Goal: Information Seeking & Learning: Learn about a topic

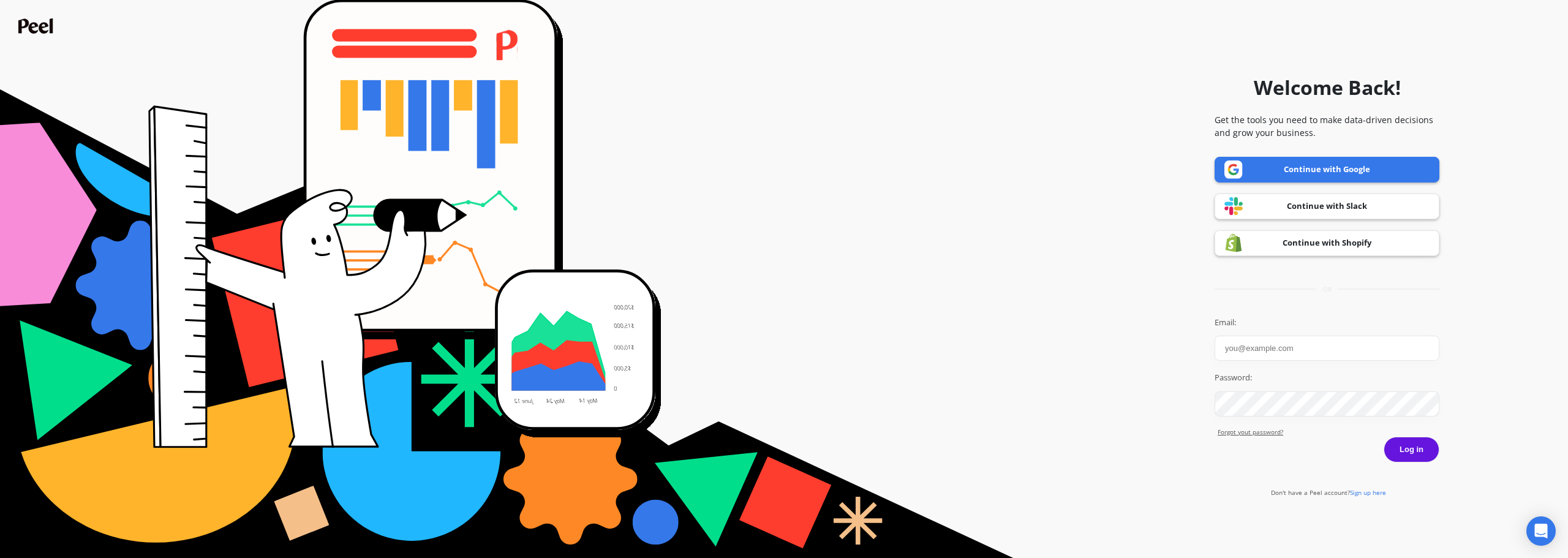
type input "[PERSON_NAME]"
click at [1331, 167] on link "Continue with Google" at bounding box center [1327, 169] width 225 height 26
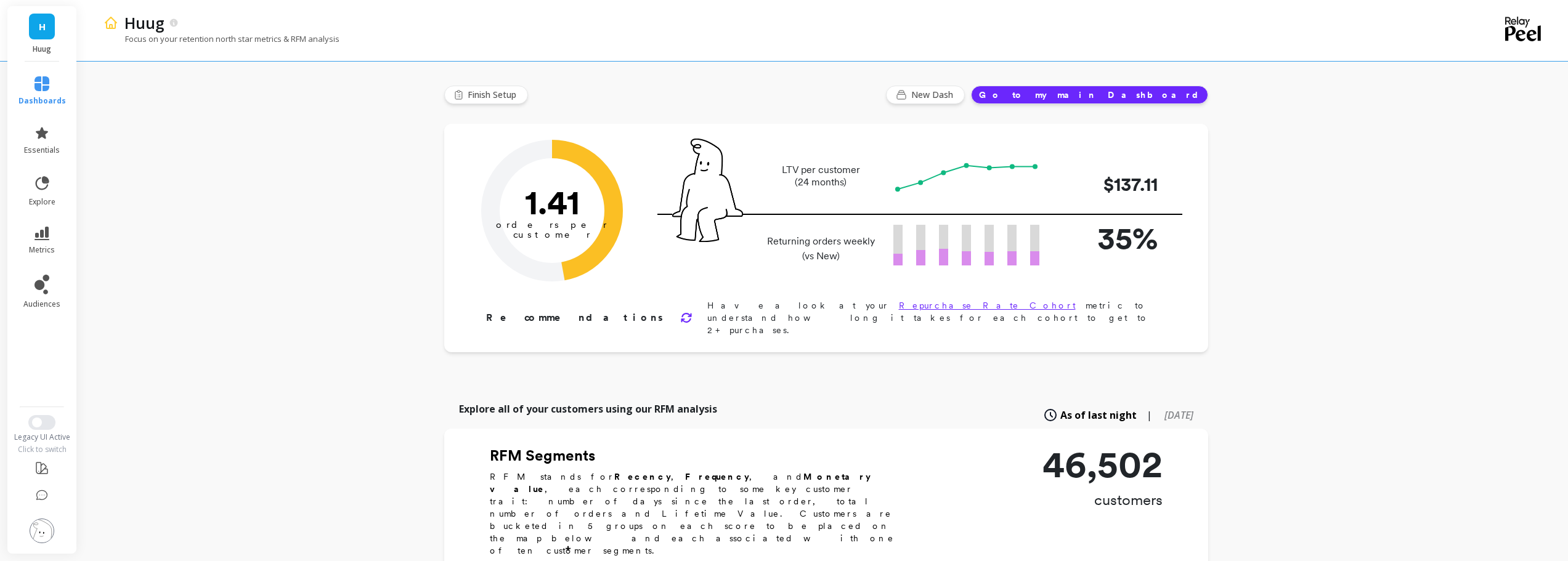
click at [51, 38] on link "H" at bounding box center [42, 26] width 26 height 26
click at [112, 132] on div "T" at bounding box center [108, 127] width 19 height 19
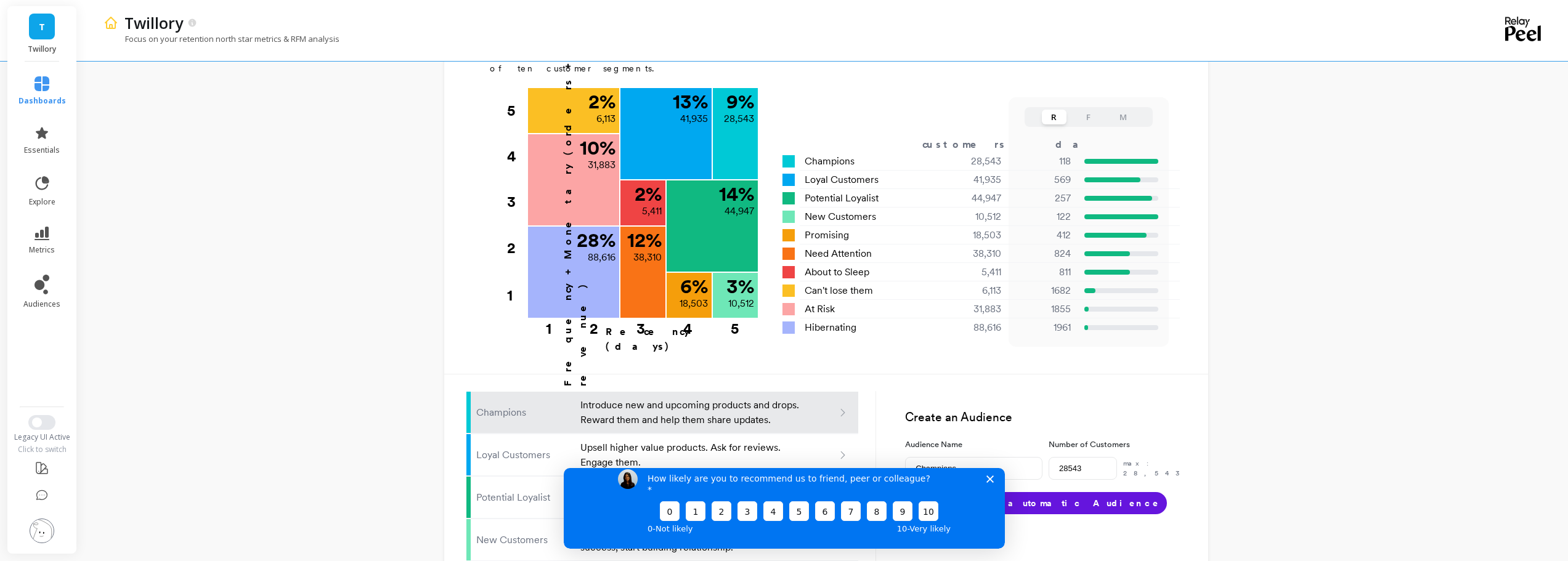
scroll to position [493, 0]
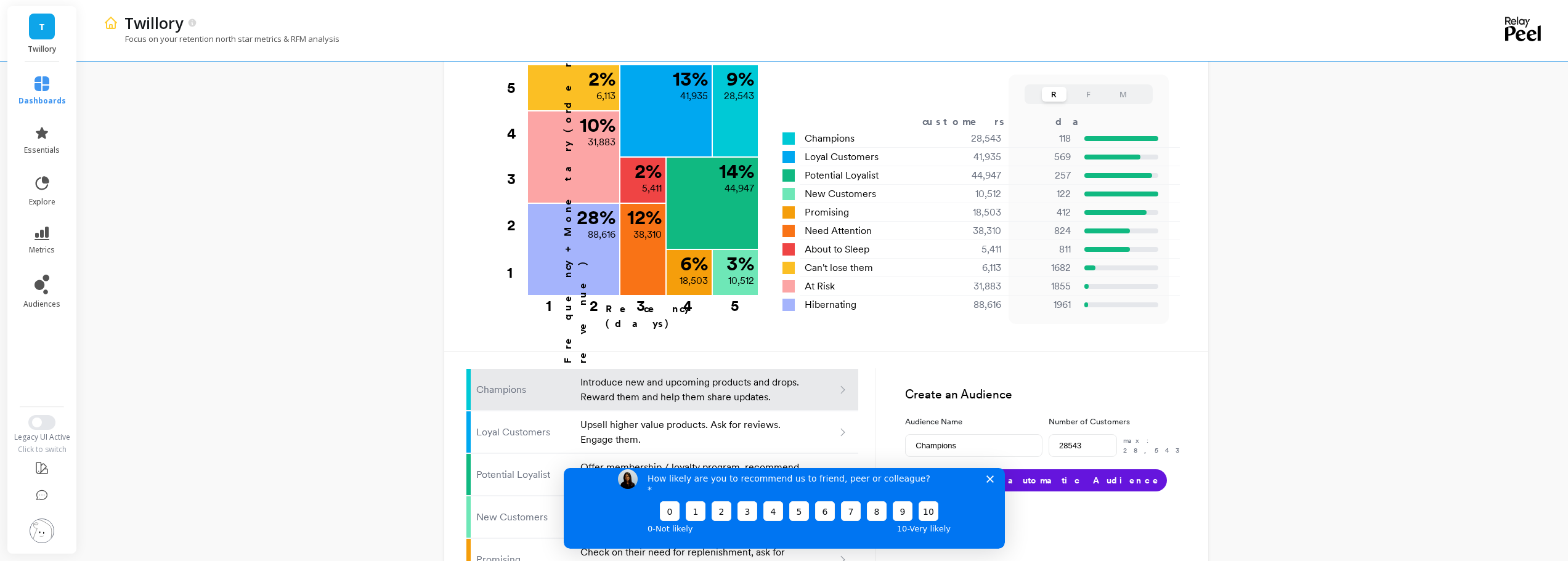
click at [988, 482] on polygon "Close survey" at bounding box center [989, 479] width 7 height 7
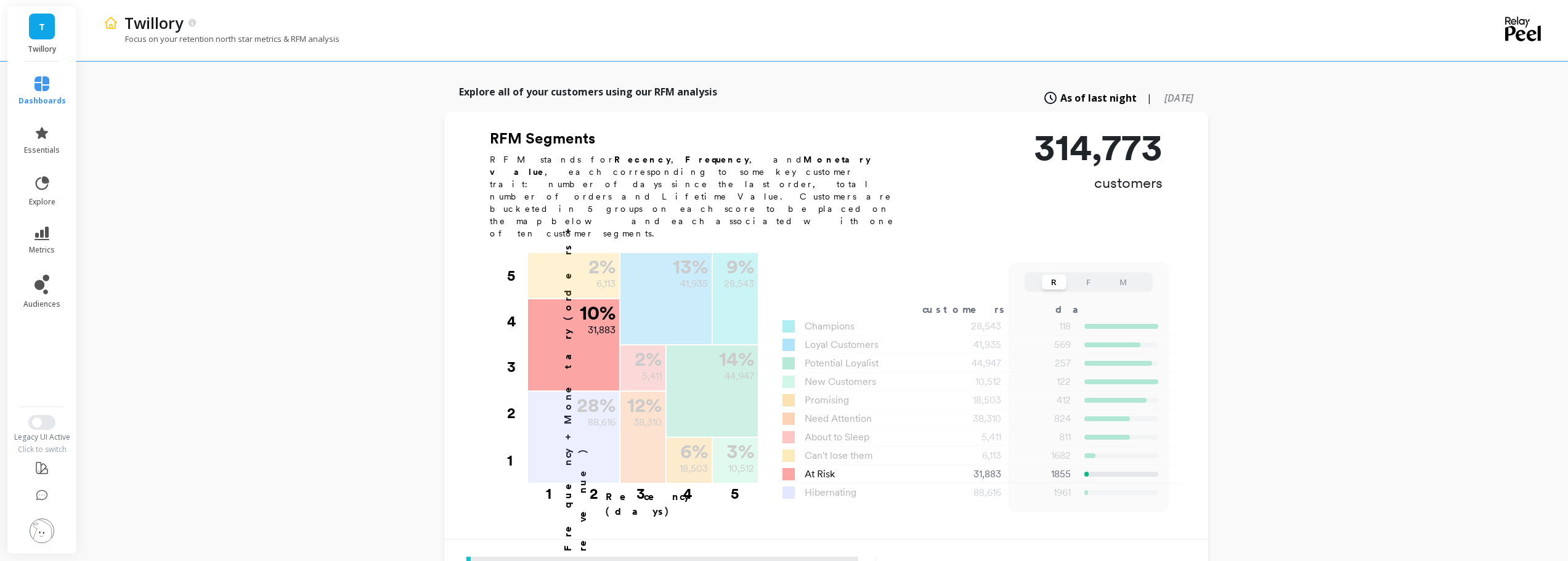
scroll to position [0, 0]
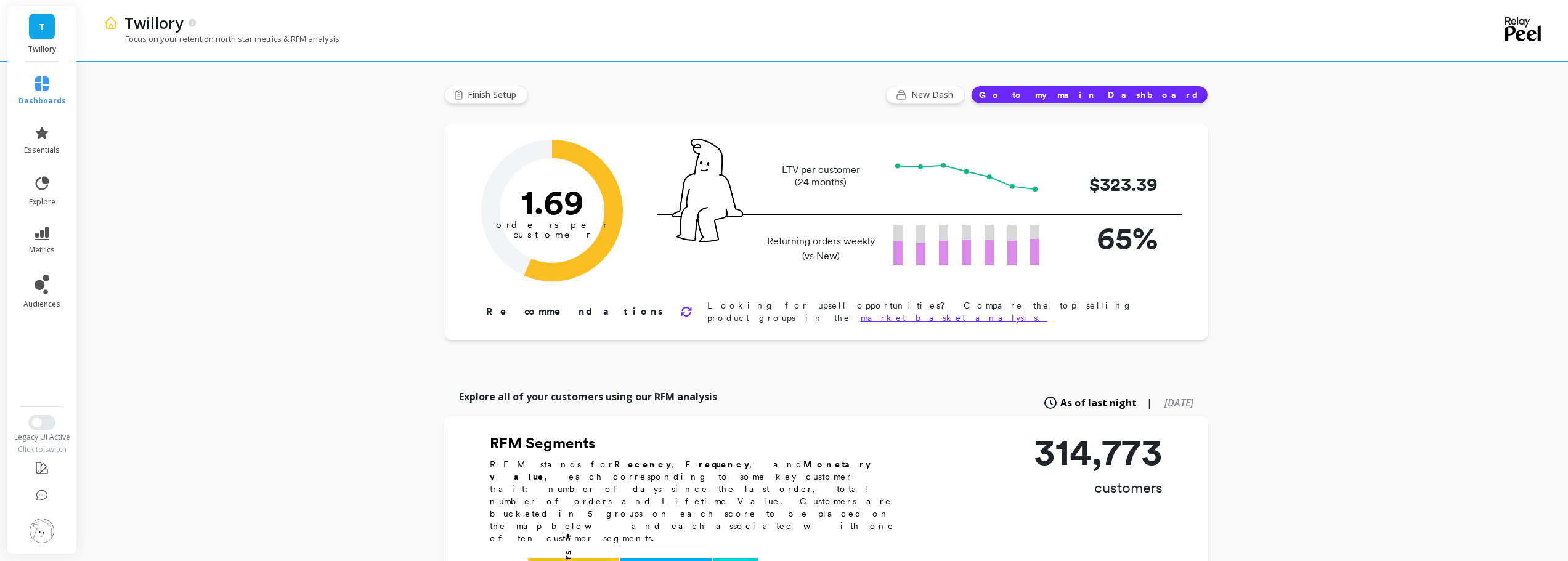
click at [1155, 98] on button "Go to my main Dashboard" at bounding box center [1090, 95] width 237 height 19
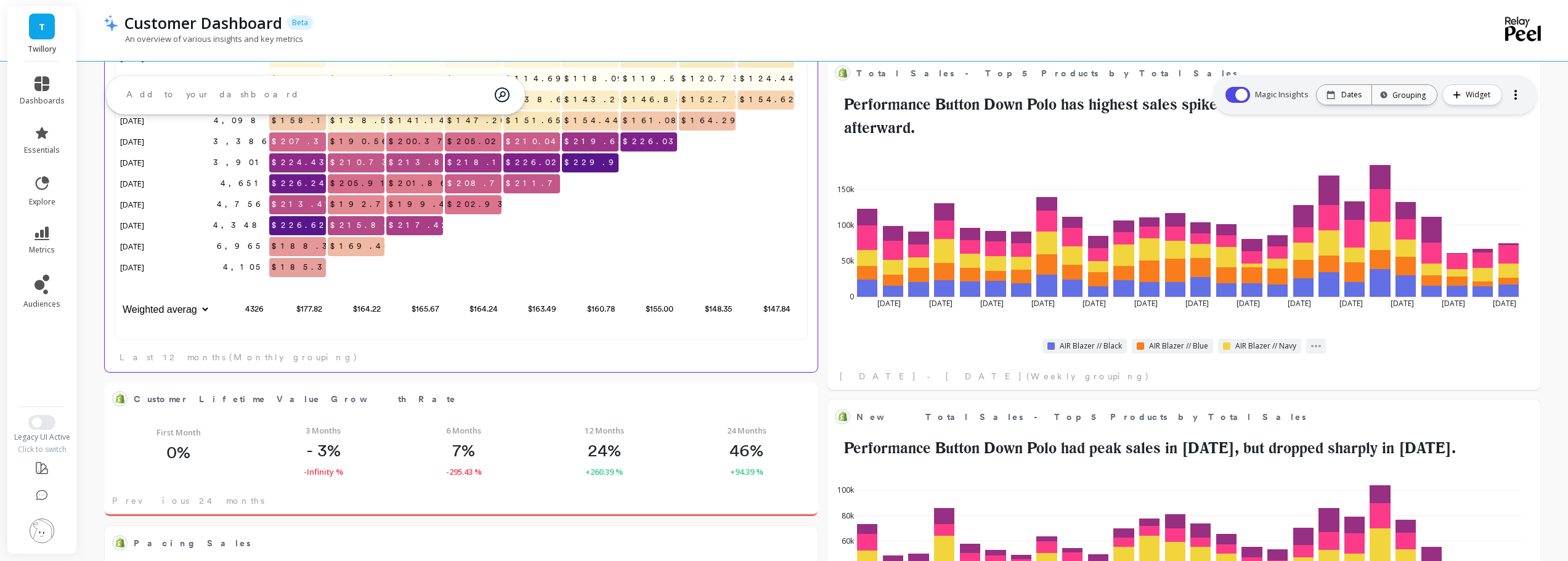
scroll to position [10, 10]
drag, startPoint x: 448, startPoint y: 333, endPoint x: 544, endPoint y: 333, distance: 96.0
click at [544, 333] on div "3,820 $153.51 $154.14 $158.97 $163.17 $167.06 $170.90 $174.16 $179.30 $182.18 $…" at bounding box center [456, 174] width 678 height 339
drag, startPoint x: 547, startPoint y: 339, endPoint x: 755, endPoint y: 333, distance: 208.1
click at [755, 333] on div "3,820 $153.51 $154.14 $158.97 $163.17 $167.06 $170.90 $174.16 $179.30 $182.18 $…" at bounding box center [461, 170] width 693 height 339
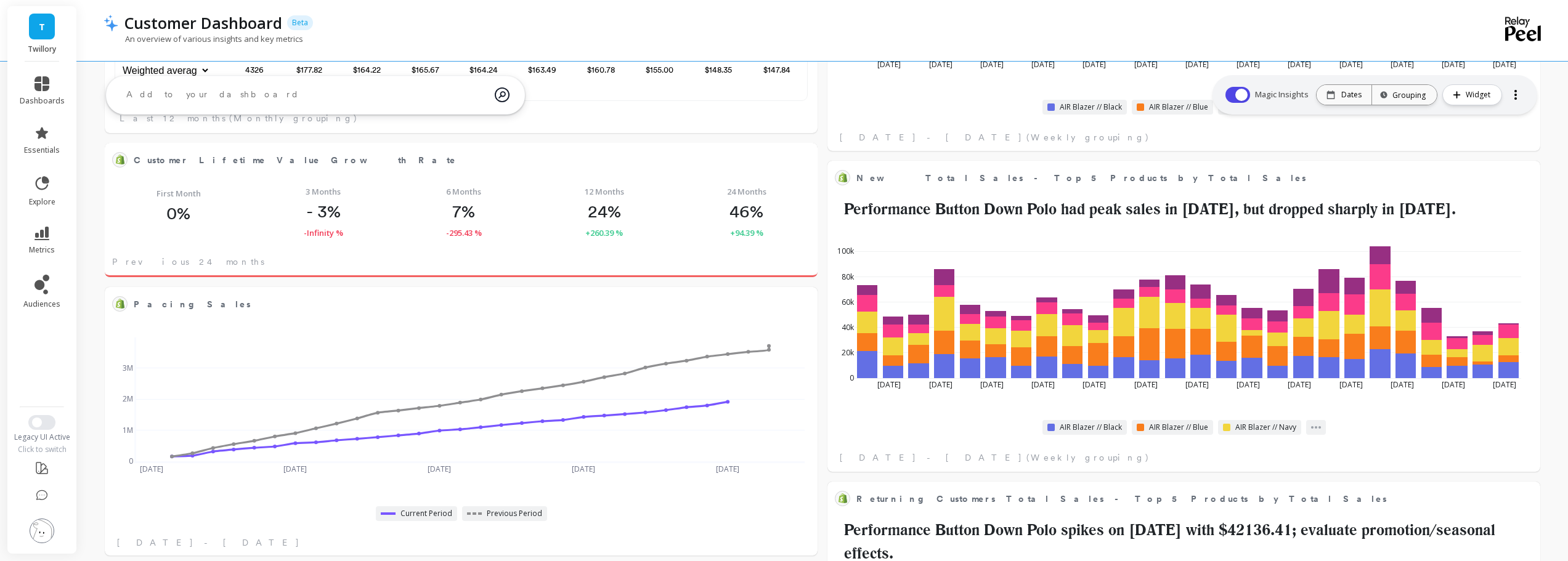
scroll to position [319, 0]
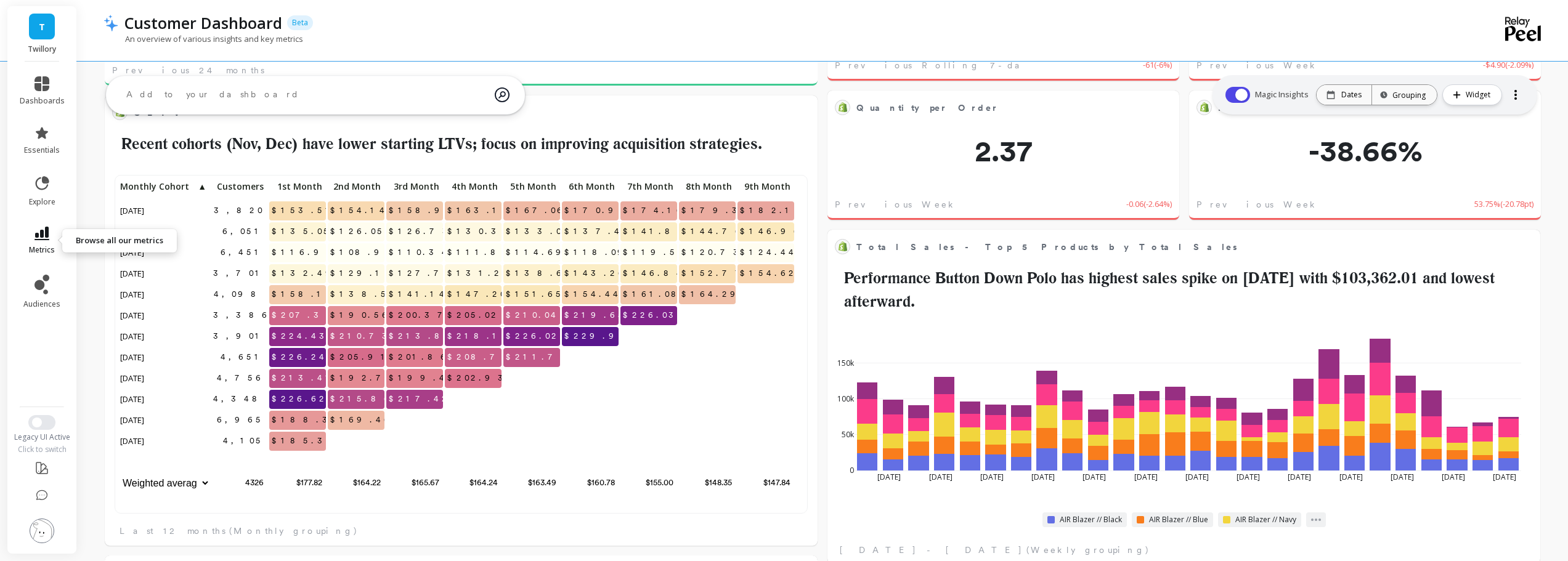
click at [37, 236] on icon at bounding box center [42, 233] width 15 height 13
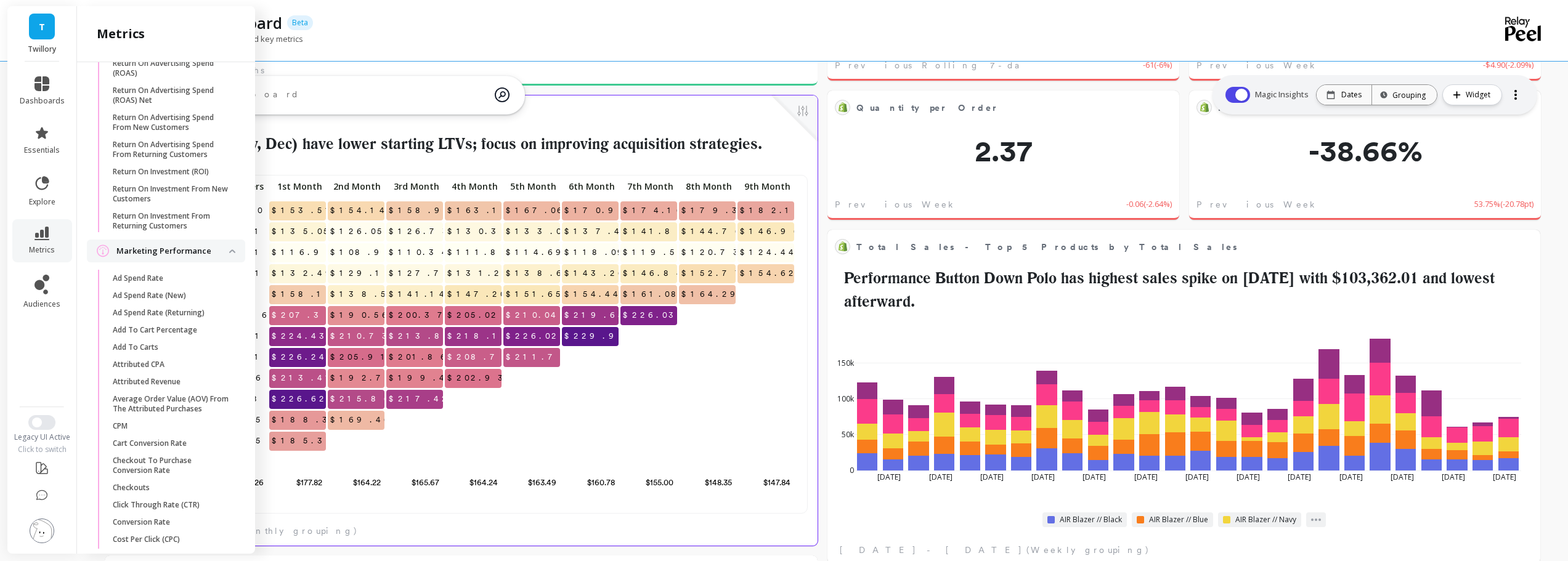
scroll to position [0, 0]
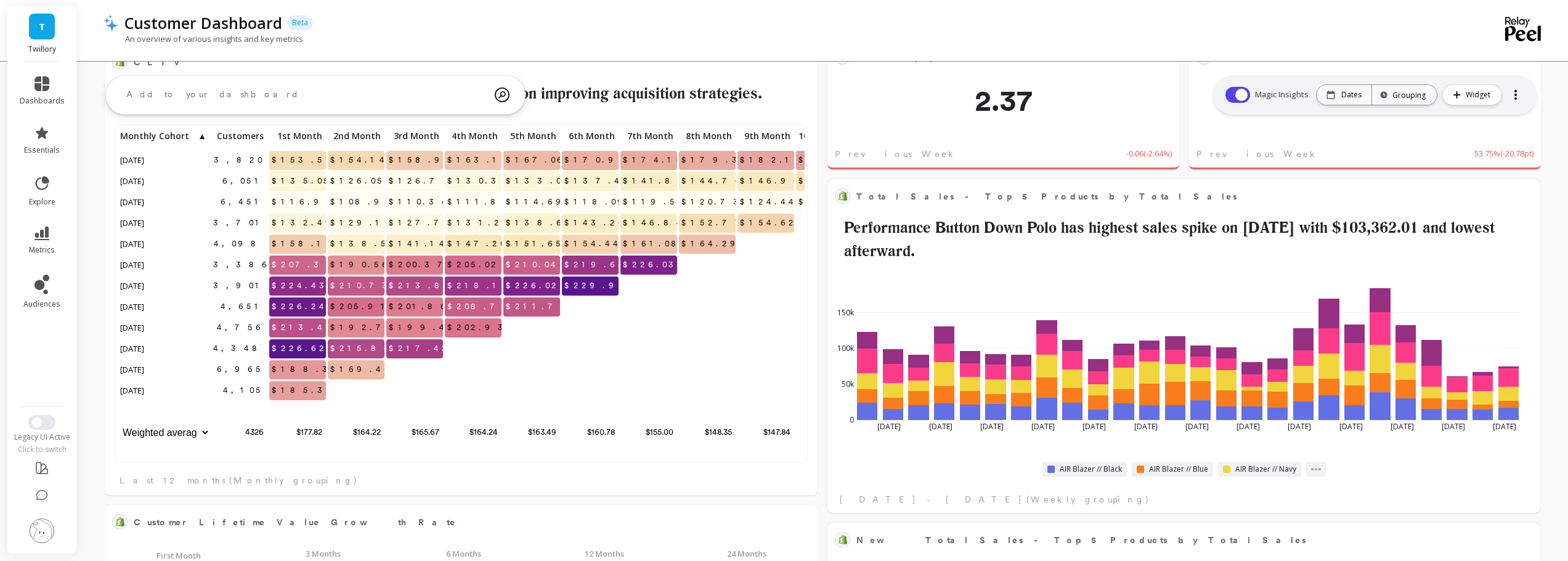
click at [278, 446] on div "3,820 $153.51 $154.14 $158.97 $163.17 $167.06 $170.90 $174.16 $179.30 $182.18 $…" at bounding box center [461, 297] width 687 height 339
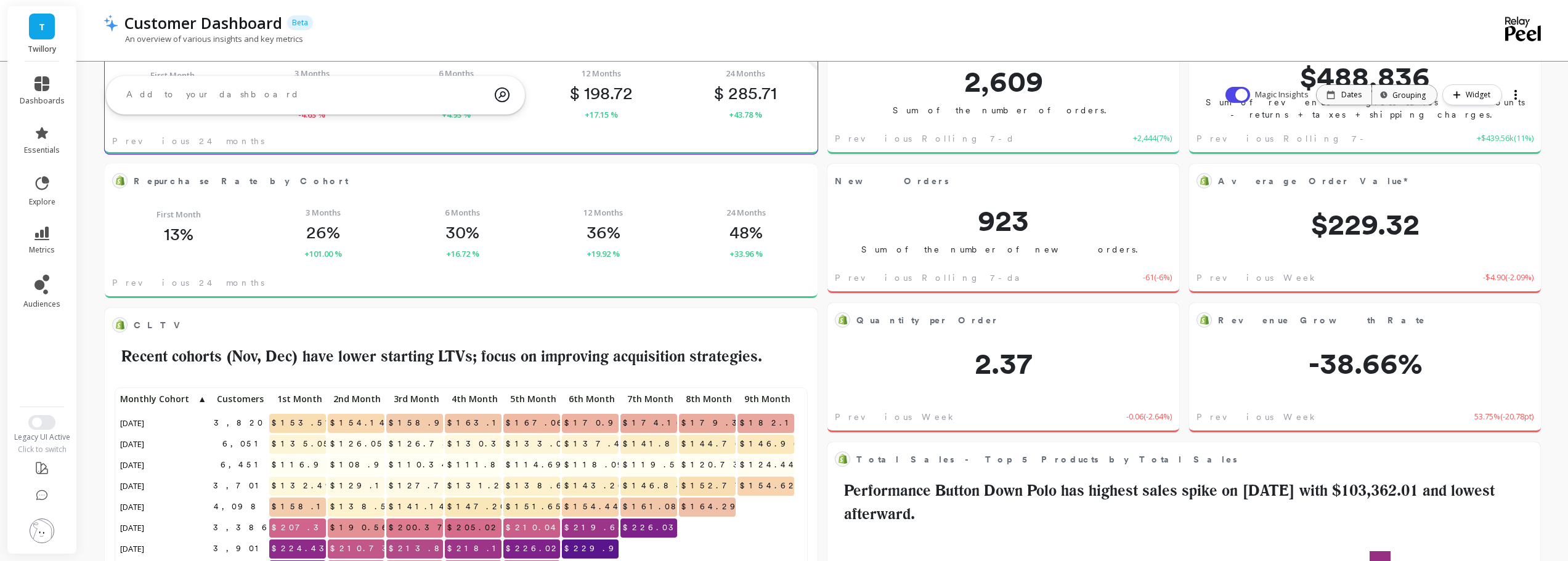
scroll to position [330, 668]
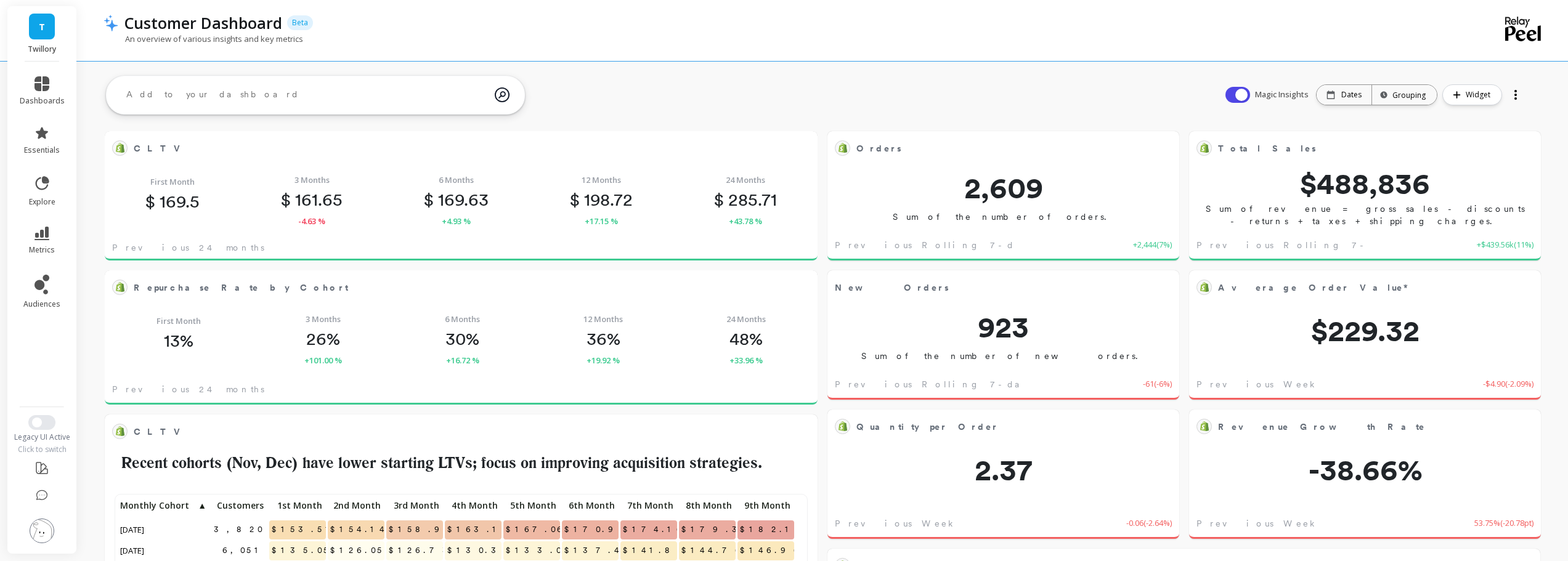
click at [37, 87] on icon at bounding box center [42, 83] width 15 height 15
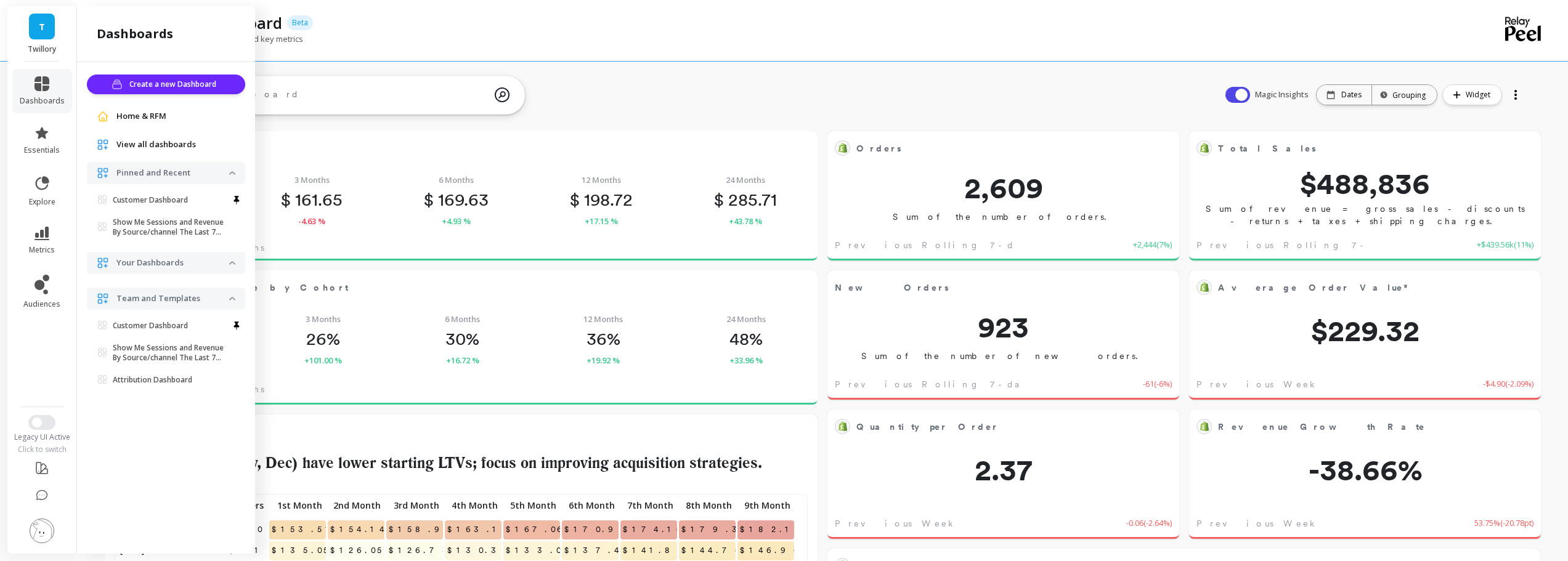
click at [135, 118] on span "Home & RFM" at bounding box center [141, 116] width 50 height 12
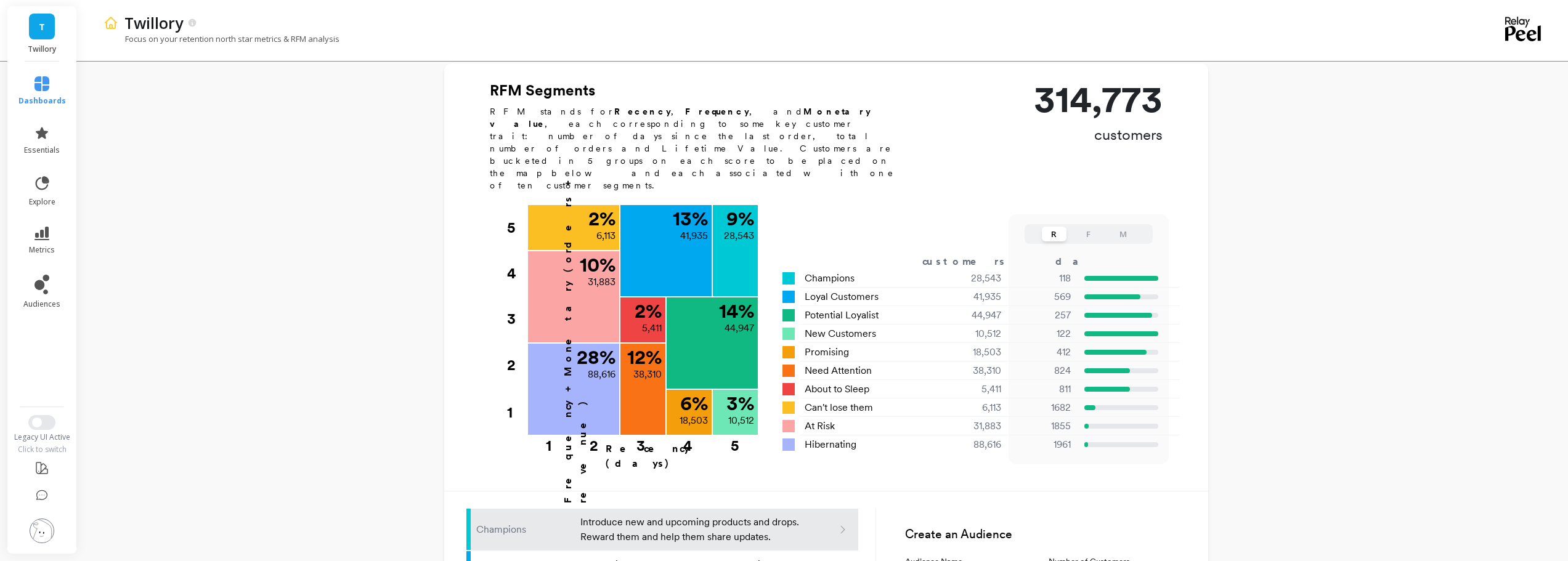
scroll to position [370, 0]
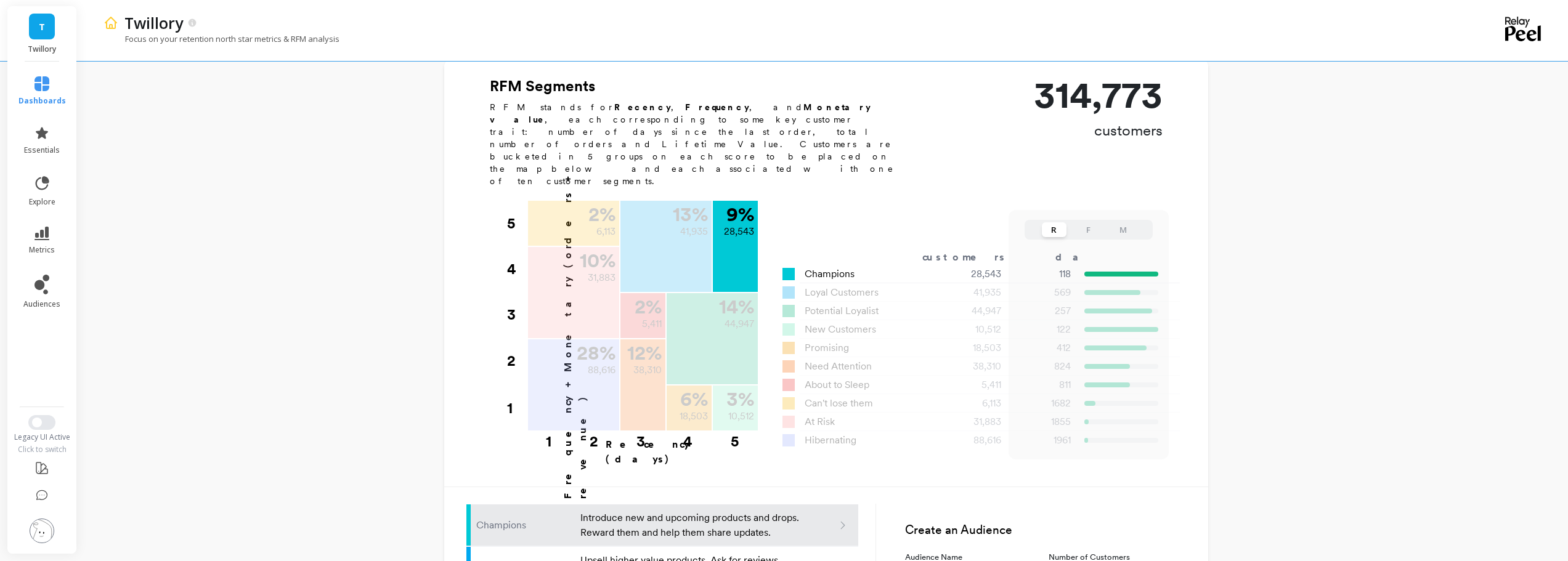
click at [815, 267] on span "Champions" at bounding box center [829, 274] width 50 height 15
click at [989, 267] on div "28,543" at bounding box center [971, 274] width 88 height 15
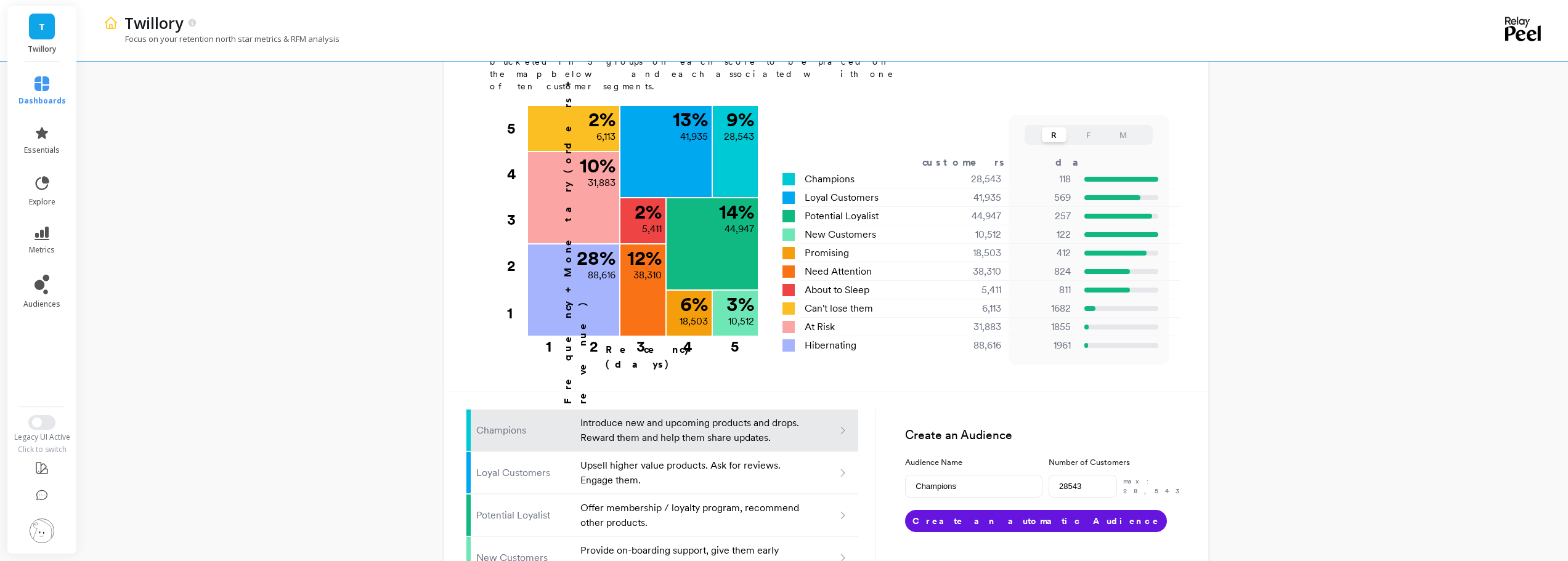
scroll to position [229, 0]
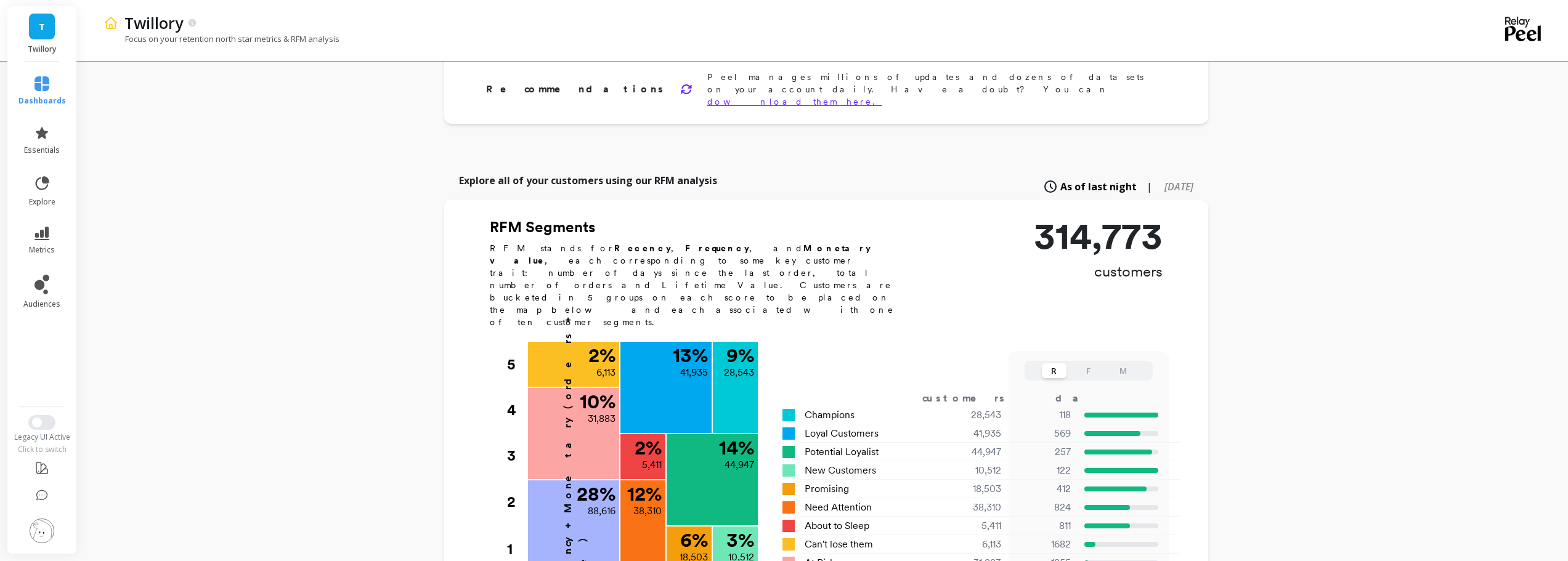
click at [1083, 363] on button "F" at bounding box center [1089, 370] width 25 height 15
click at [1116, 363] on button "M" at bounding box center [1123, 370] width 25 height 15
click at [1048, 363] on button "R" at bounding box center [1054, 370] width 25 height 15
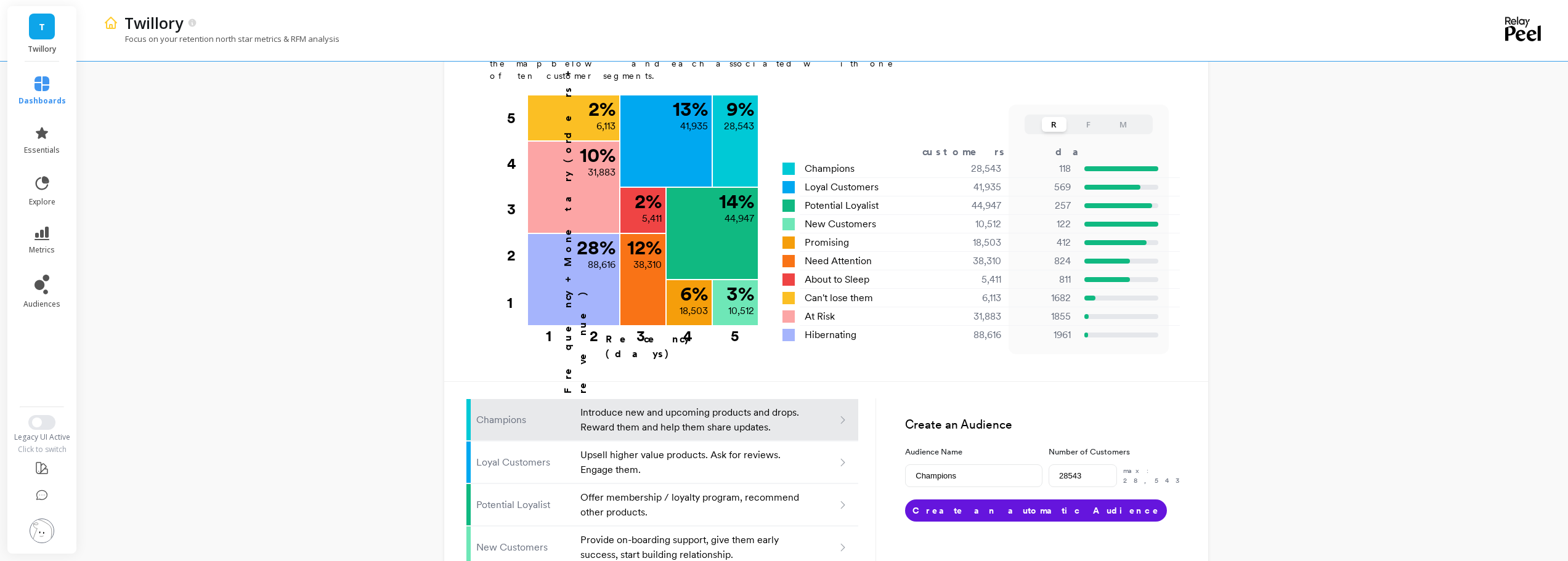
scroll to position [352, 0]
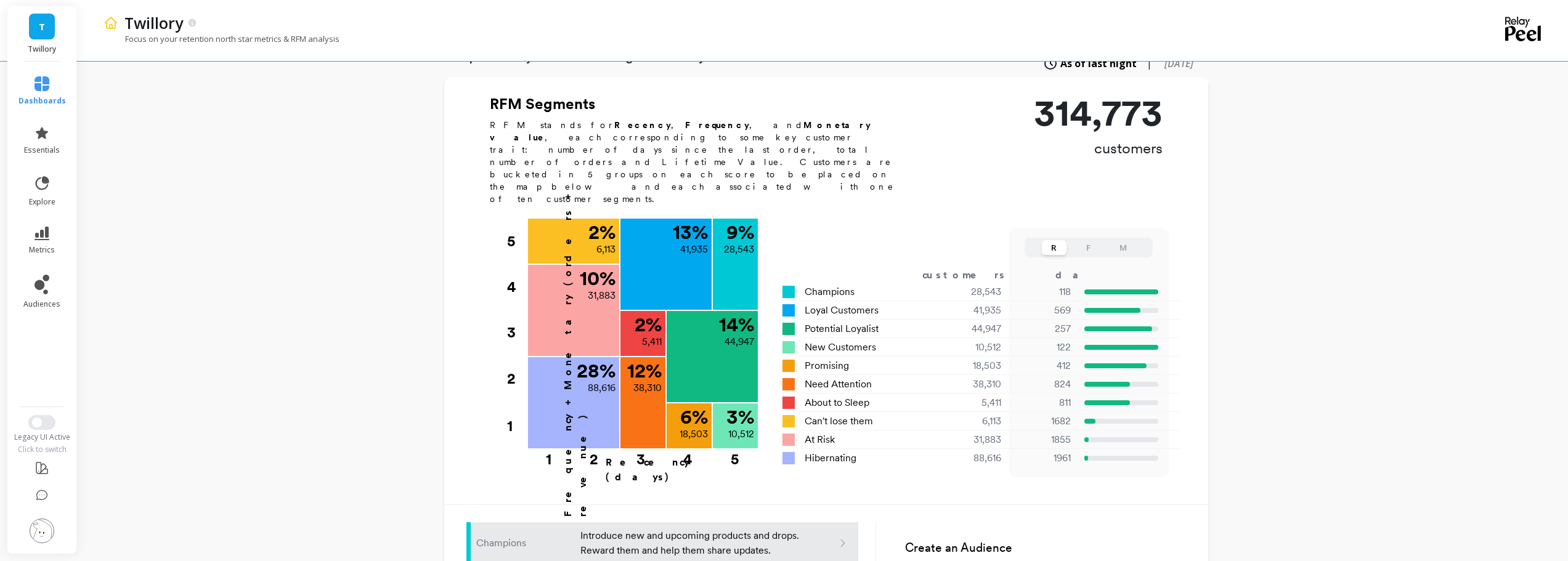
click at [788, 529] on p "Introduce new and upcoming products and drops. Reward them and help them share …" at bounding box center [691, 543] width 221 height 29
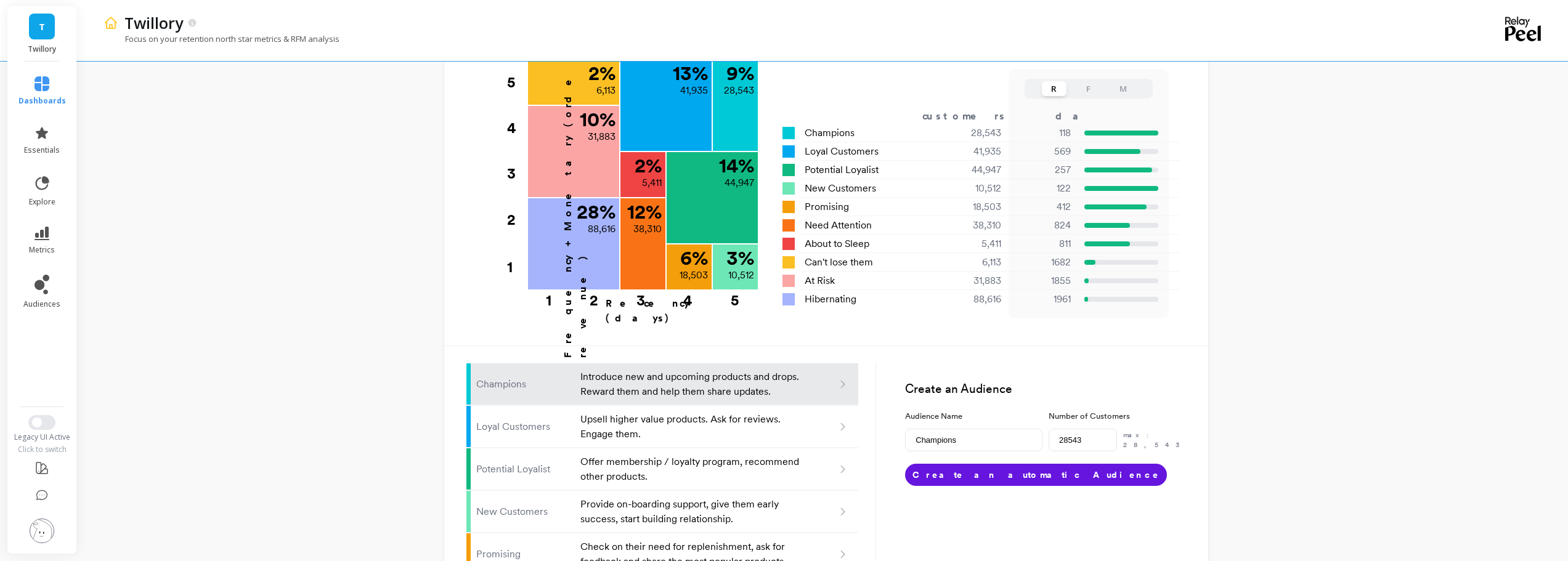
scroll to position [598, 0]
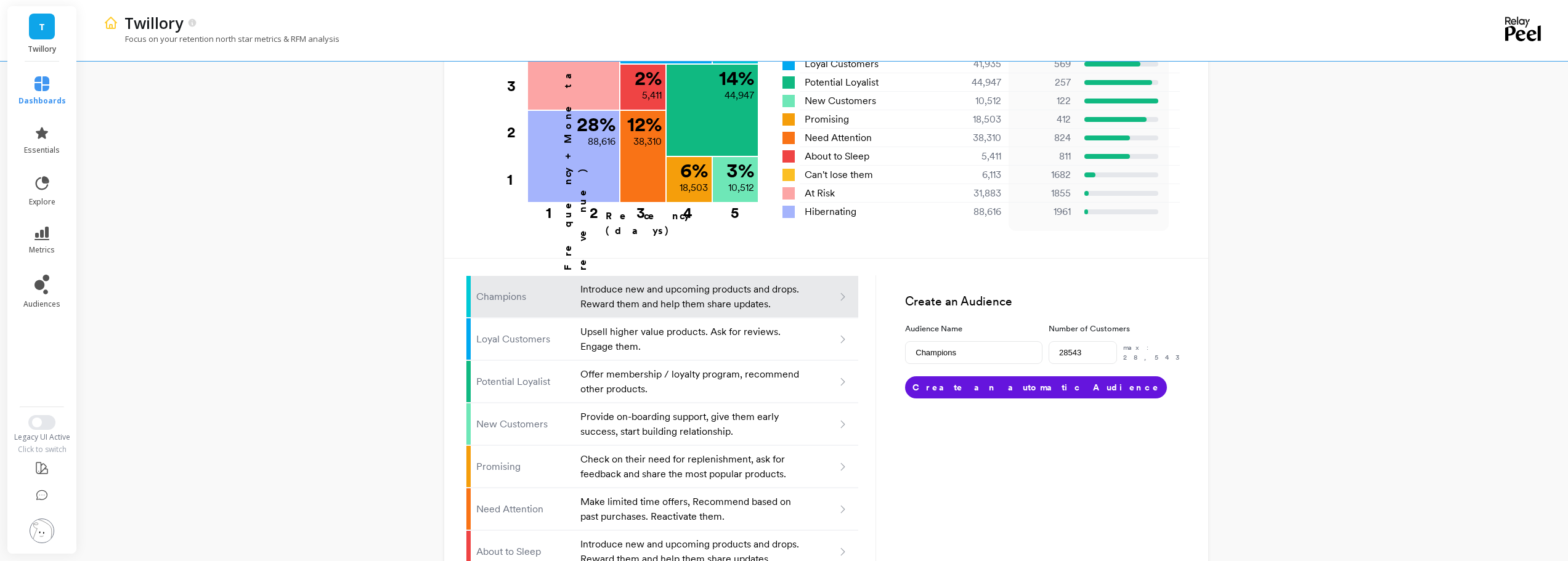
click at [844, 292] on icon at bounding box center [842, 297] width 12 height 12
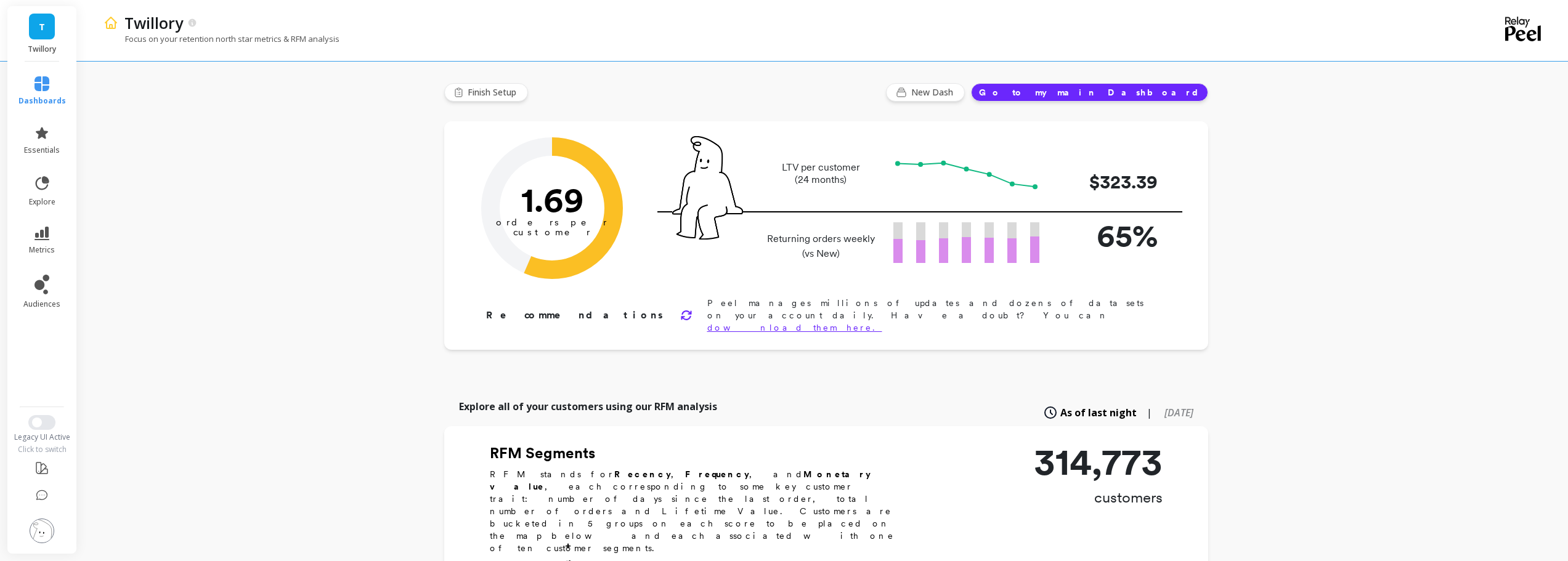
scroll to position [0, 0]
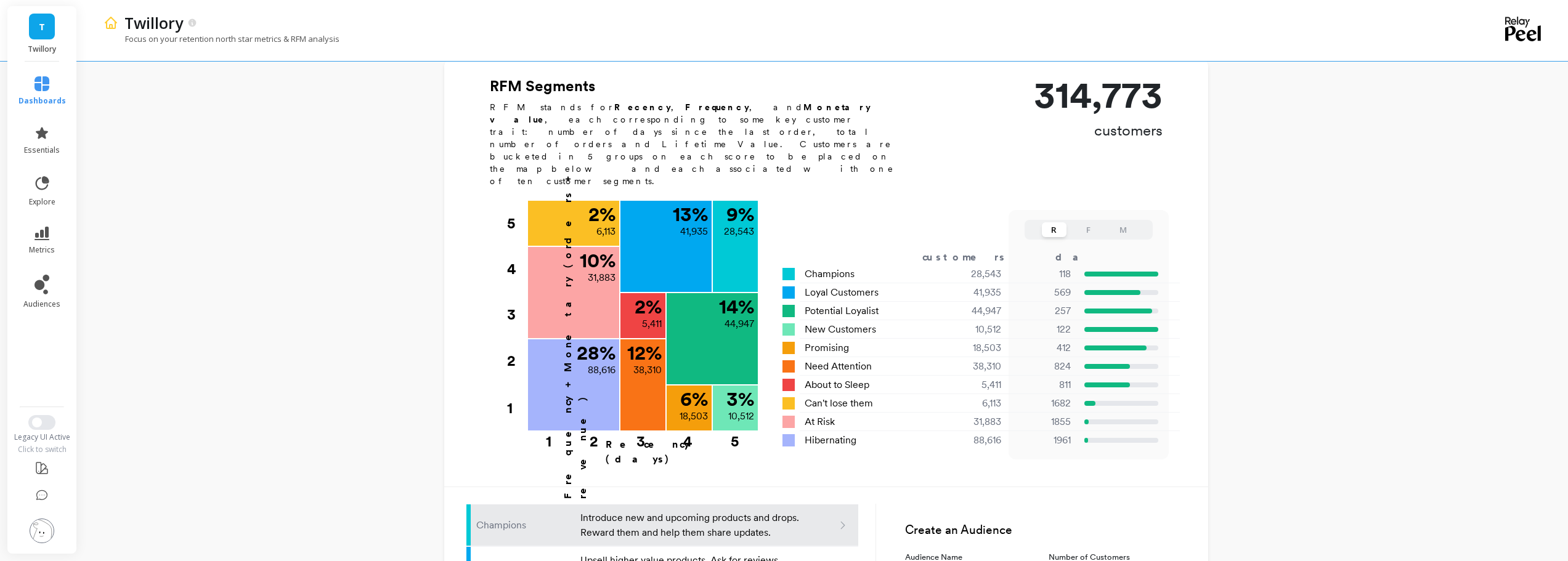
scroll to position [246, 0]
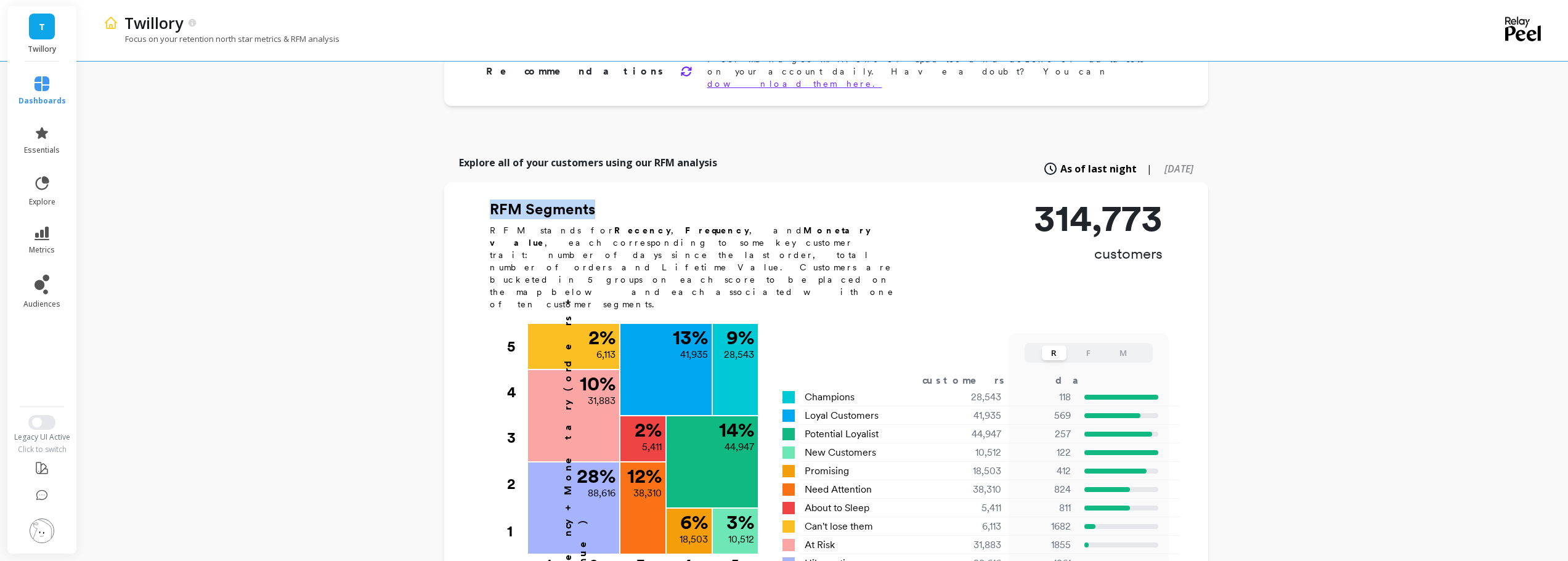
drag, startPoint x: 484, startPoint y: 181, endPoint x: 670, endPoint y: 189, distance: 186.2
click at [670, 199] on div "RFM Segments RFM stands for Recency , Frequency , and Monetary value , each cor…" at bounding box center [826, 400] width 764 height 401
click at [670, 199] on h2 "RFM Segments" at bounding box center [699, 209] width 419 height 19
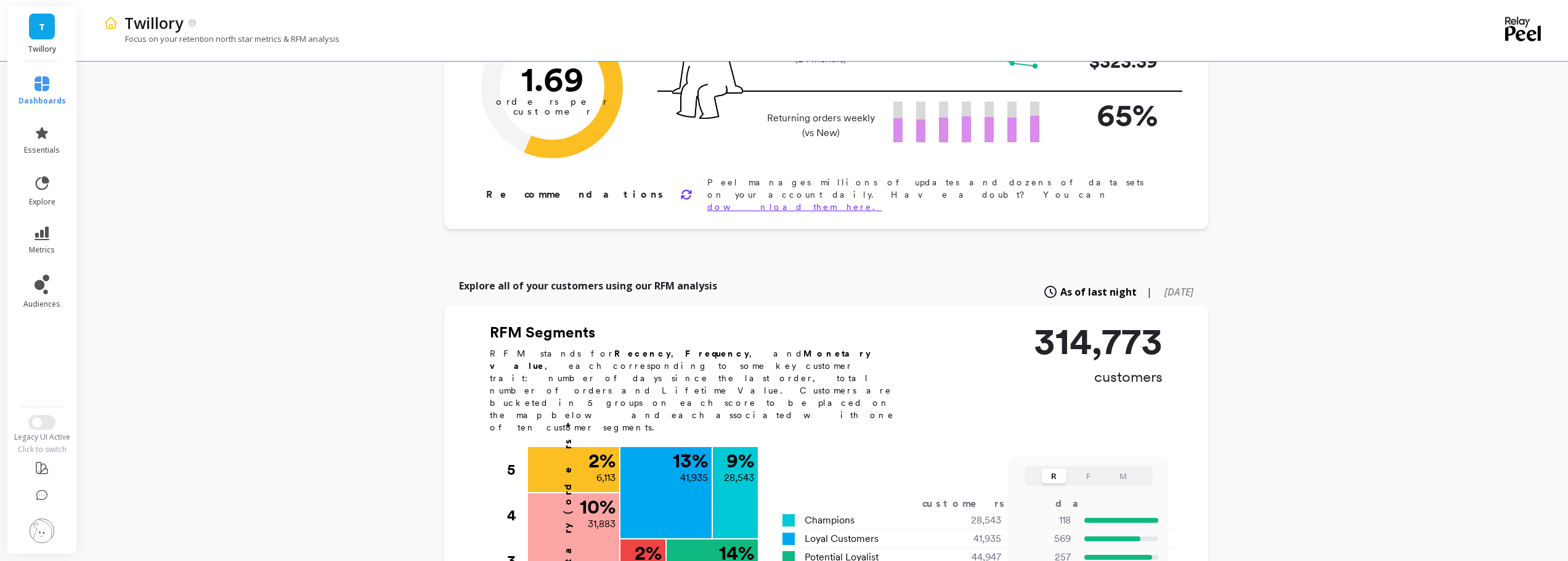
scroll to position [0, 0]
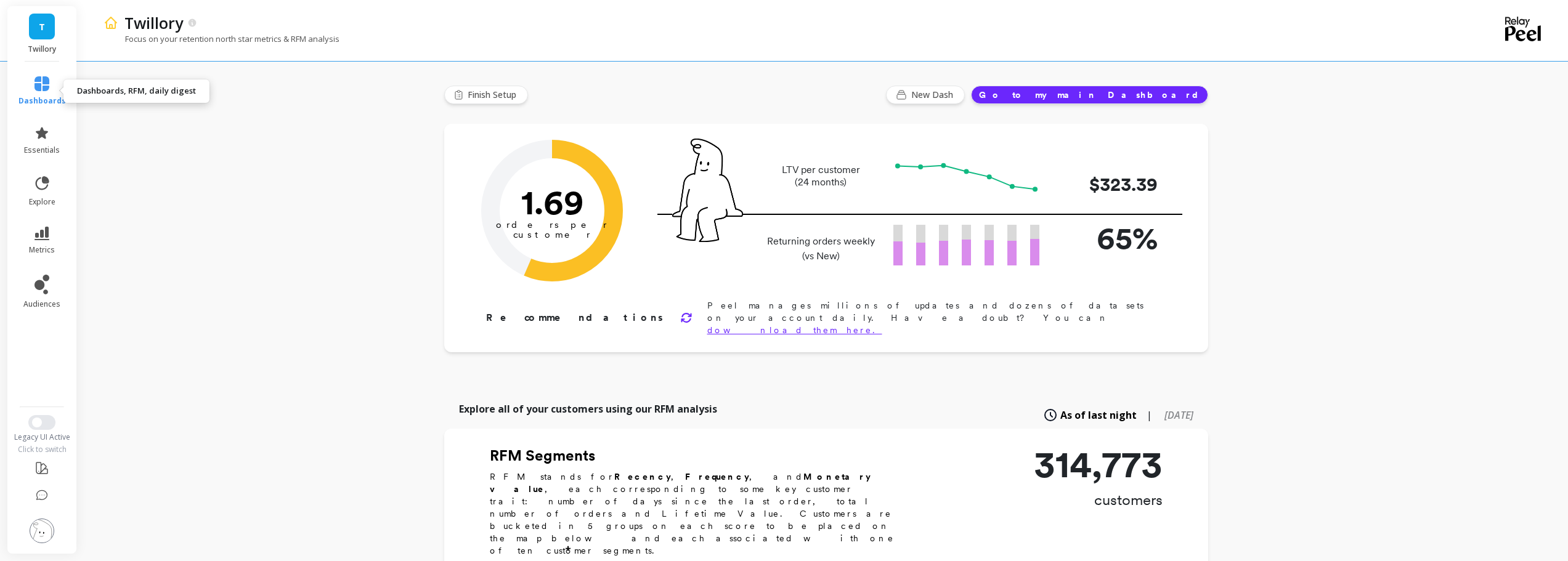
click at [35, 92] on link "dashboards" at bounding box center [43, 90] width 48 height 29
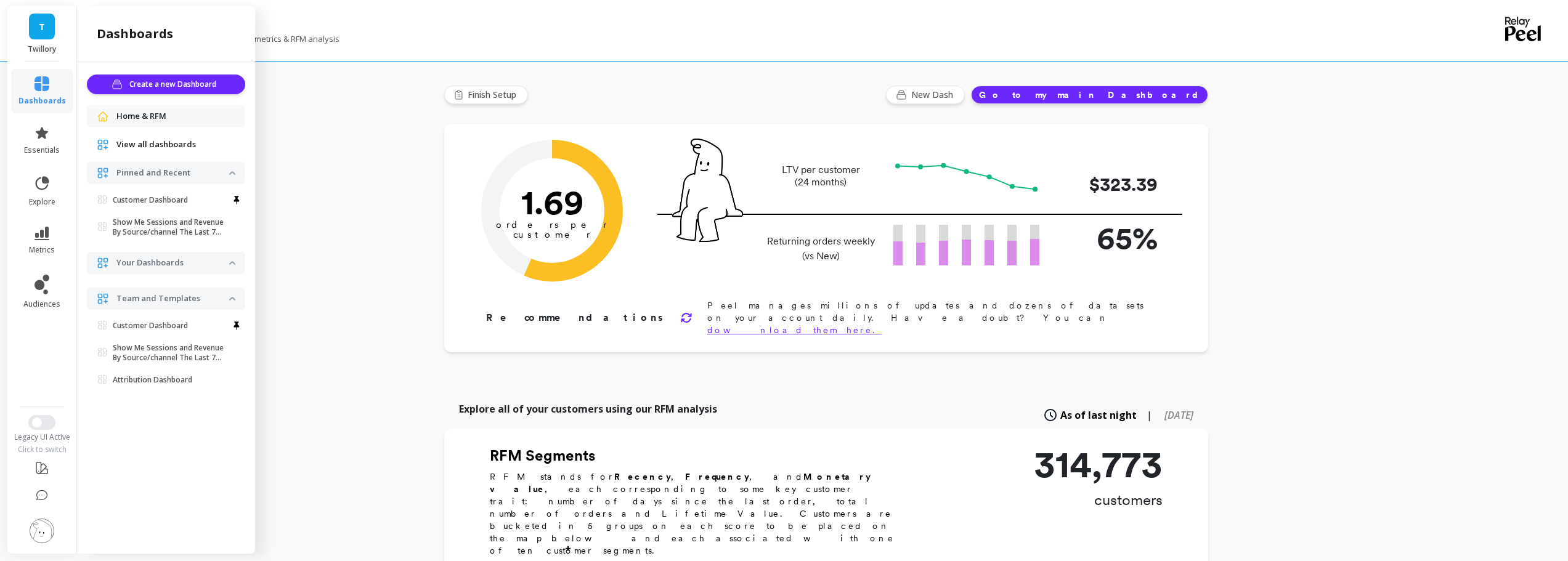
click at [149, 116] on span "Home & RFM" at bounding box center [141, 116] width 50 height 12
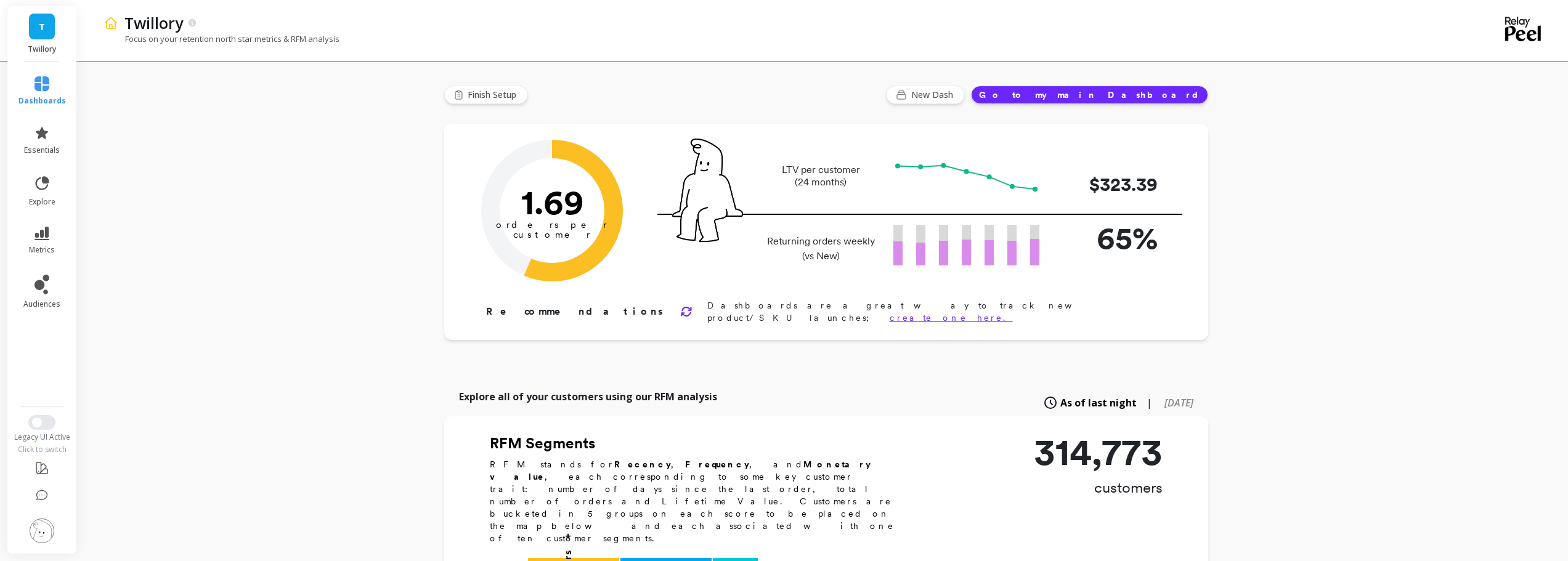
click at [1180, 102] on button "Go to my main Dashboard" at bounding box center [1090, 95] width 237 height 19
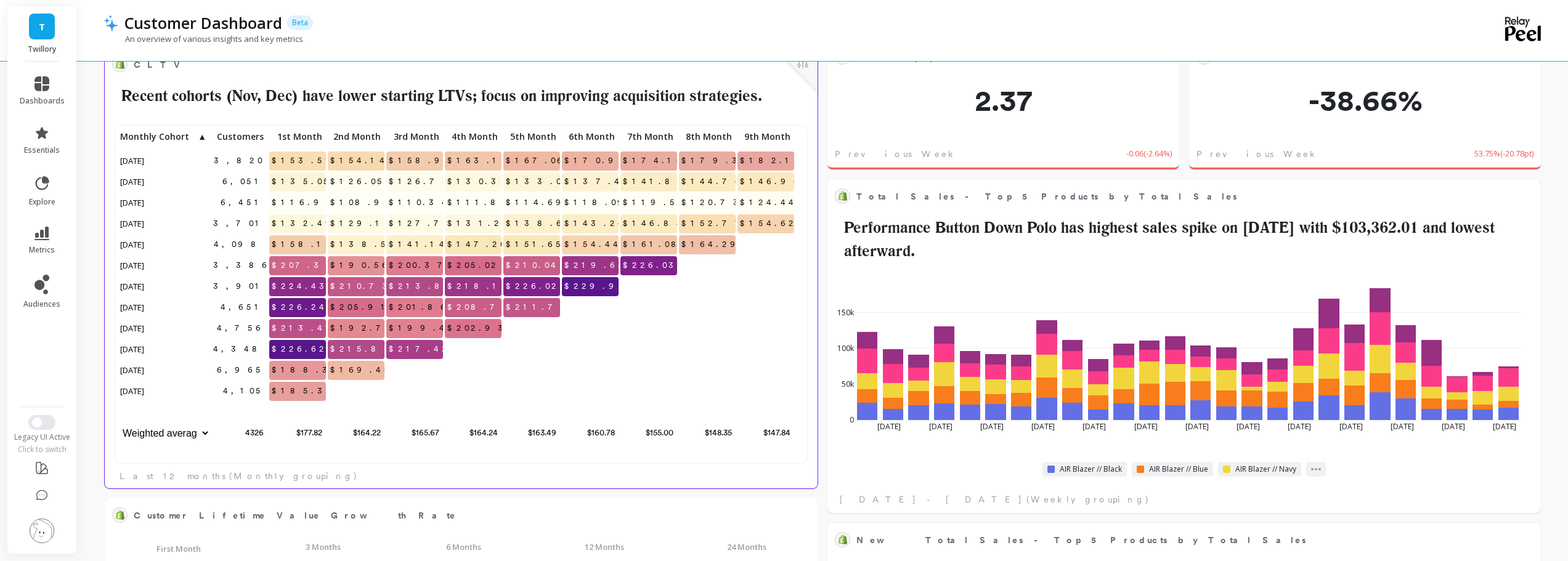
scroll to position [330, 678]
drag, startPoint x: 610, startPoint y: 288, endPoint x: 585, endPoint y: 284, distance: 25.3
click at [585, 284] on p "$229.91" at bounding box center [590, 286] width 57 height 19
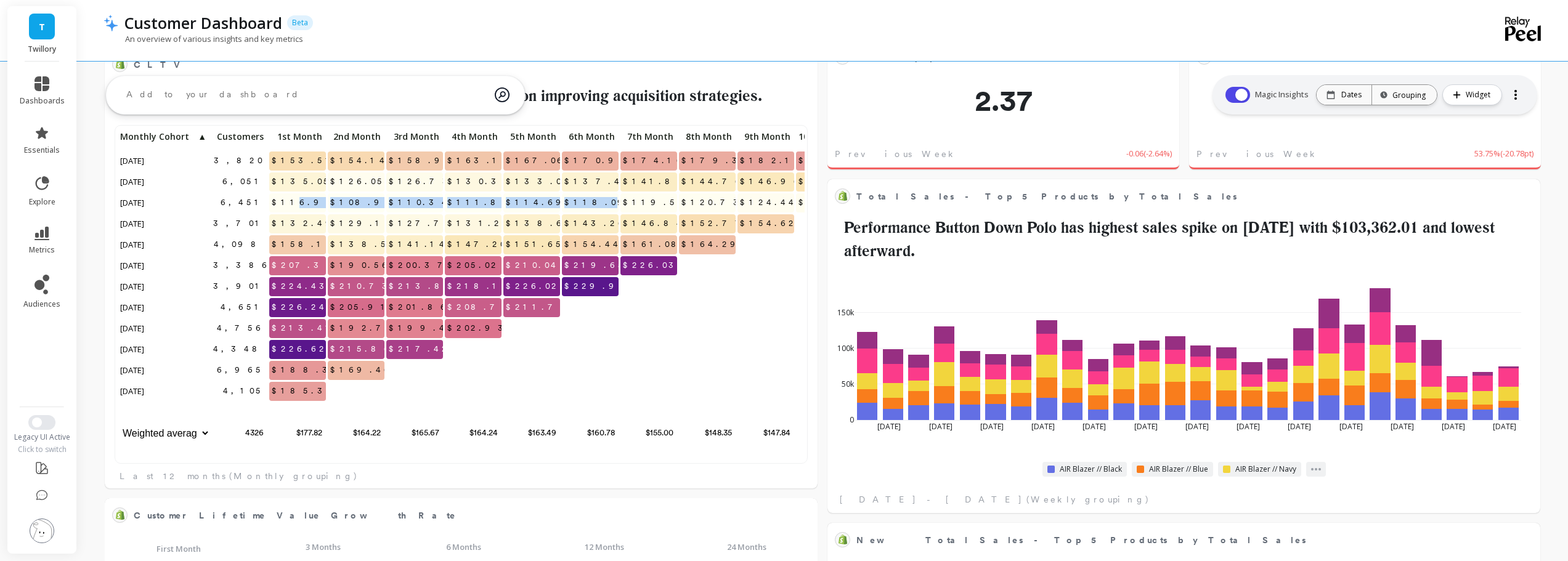
drag, startPoint x: 305, startPoint y: 207, endPoint x: 609, endPoint y: 203, distance: 304.0
click at [609, 203] on div "3,820 $153.51 $154.14 $158.97 $163.17 $167.06 $170.90 $174.16 $179.30 $182.18 $…" at bounding box center [531, 286] width 826 height 316
click at [609, 203] on span "$118.09" at bounding box center [597, 202] width 72 height 19
drag, startPoint x: 615, startPoint y: 203, endPoint x: 586, endPoint y: 201, distance: 29.1
click at [586, 201] on p "$118.09" at bounding box center [590, 202] width 57 height 19
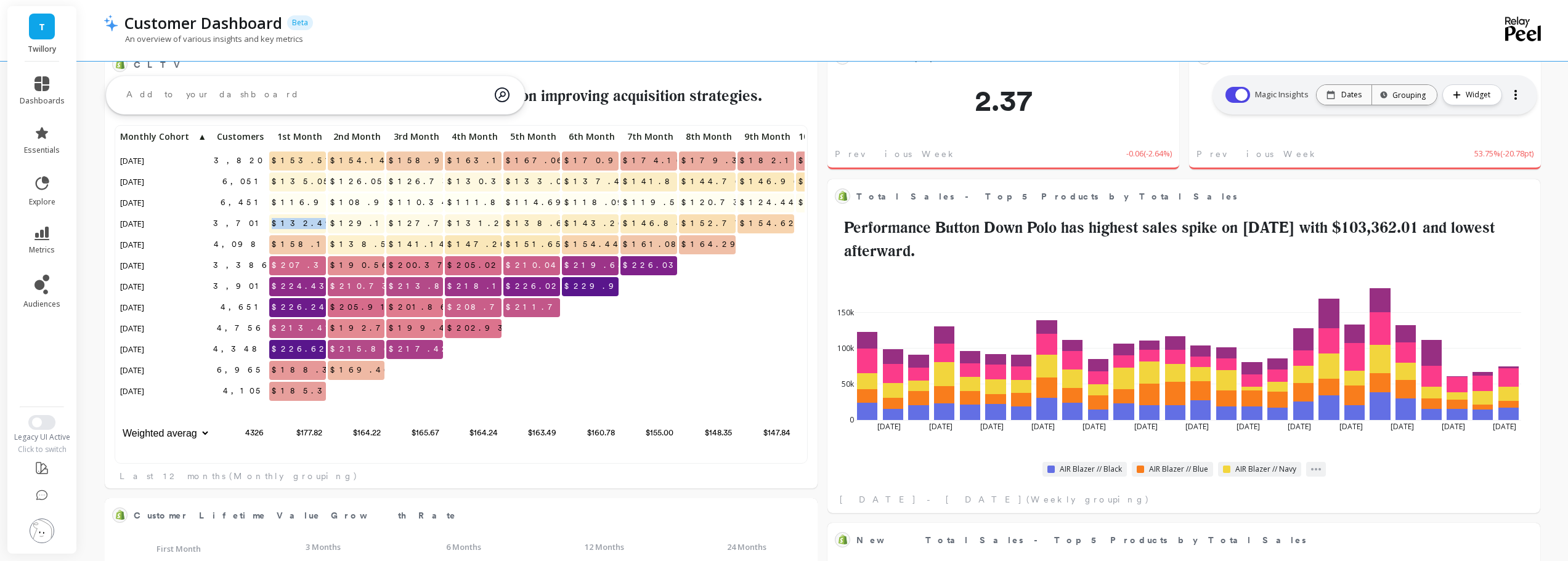
drag, startPoint x: 280, startPoint y: 229, endPoint x: 327, endPoint y: 223, distance: 47.4
click at [327, 223] on div "3,820 $153.51 $154.14 $158.97 $163.17 $167.06 $170.90 $174.16 $179.30 $182.18 $…" at bounding box center [531, 286] width 826 height 316
click at [360, 227] on span "$129.13" at bounding box center [364, 223] width 74 height 19
drag, startPoint x: 360, startPoint y: 227, endPoint x: 497, endPoint y: 226, distance: 137.0
click at [497, 226] on div "3,820 $153.51 $154.14 $158.97 $163.17 $167.06 $170.90 $174.16 $179.30 $182.18 $…" at bounding box center [531, 286] width 826 height 316
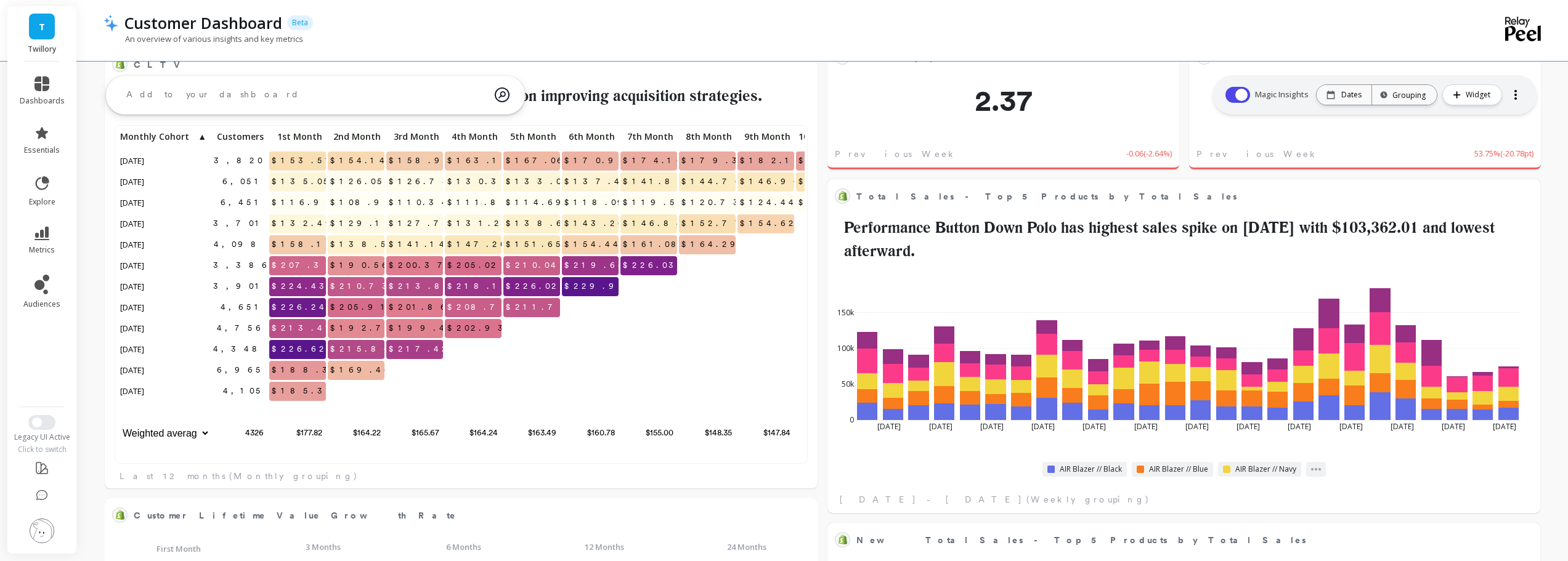
click at [545, 220] on span "$138.61" at bounding box center [539, 223] width 74 height 19
click at [413, 225] on span "$127.78" at bounding box center [424, 223] width 77 height 19
drag, startPoint x: 362, startPoint y: 222, endPoint x: 431, endPoint y: 220, distance: 69.0
click at [431, 220] on div "3,820 $153.51 $154.14 $158.97 $163.17 $167.06 $170.90 $174.16 $179.30 $182.18 $…" at bounding box center [531, 286] width 826 height 316
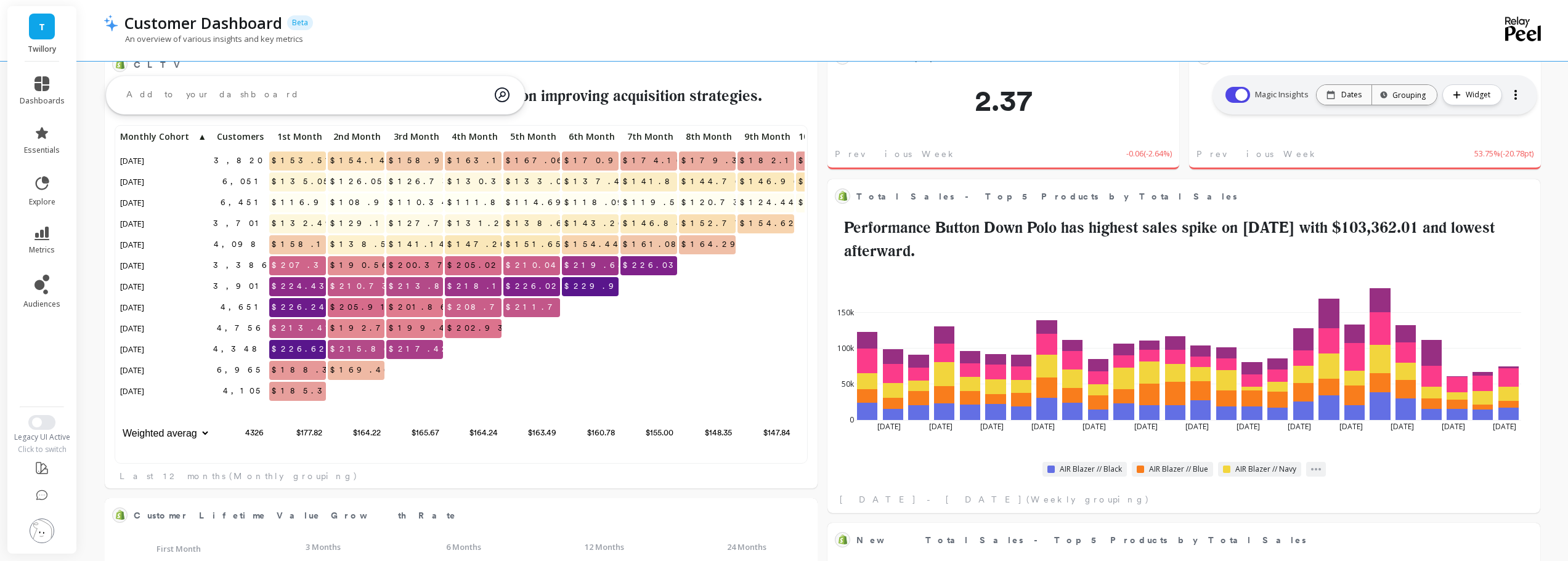
click at [349, 227] on p "$129.13" at bounding box center [356, 223] width 57 height 19
click at [430, 224] on span "$127.78" at bounding box center [424, 223] width 77 height 19
click at [363, 223] on span "$129.13" at bounding box center [364, 223] width 74 height 19
click at [429, 230] on span "$127.78" at bounding box center [424, 223] width 77 height 19
drag, startPoint x: 474, startPoint y: 222, endPoint x: 499, endPoint y: 222, distance: 25.0
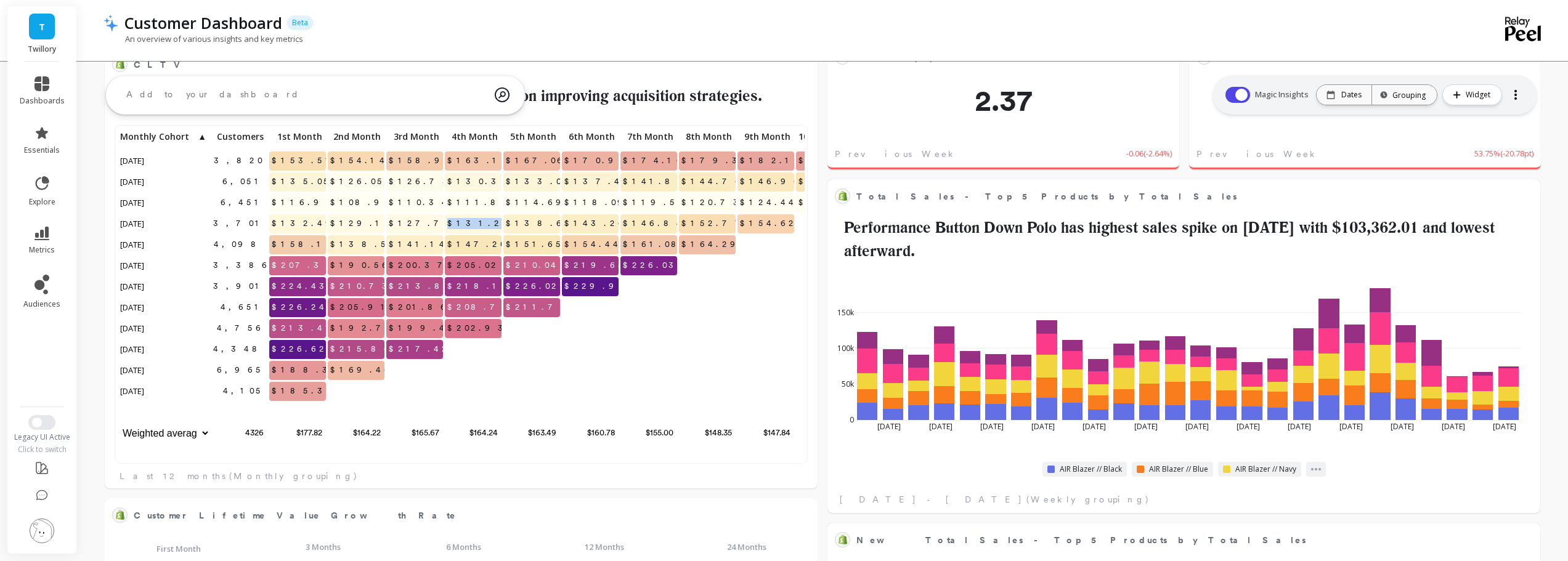
click at [499, 222] on span "$131.22" at bounding box center [479, 223] width 69 height 19
click at [307, 228] on span "$132.49" at bounding box center [306, 223] width 73 height 19
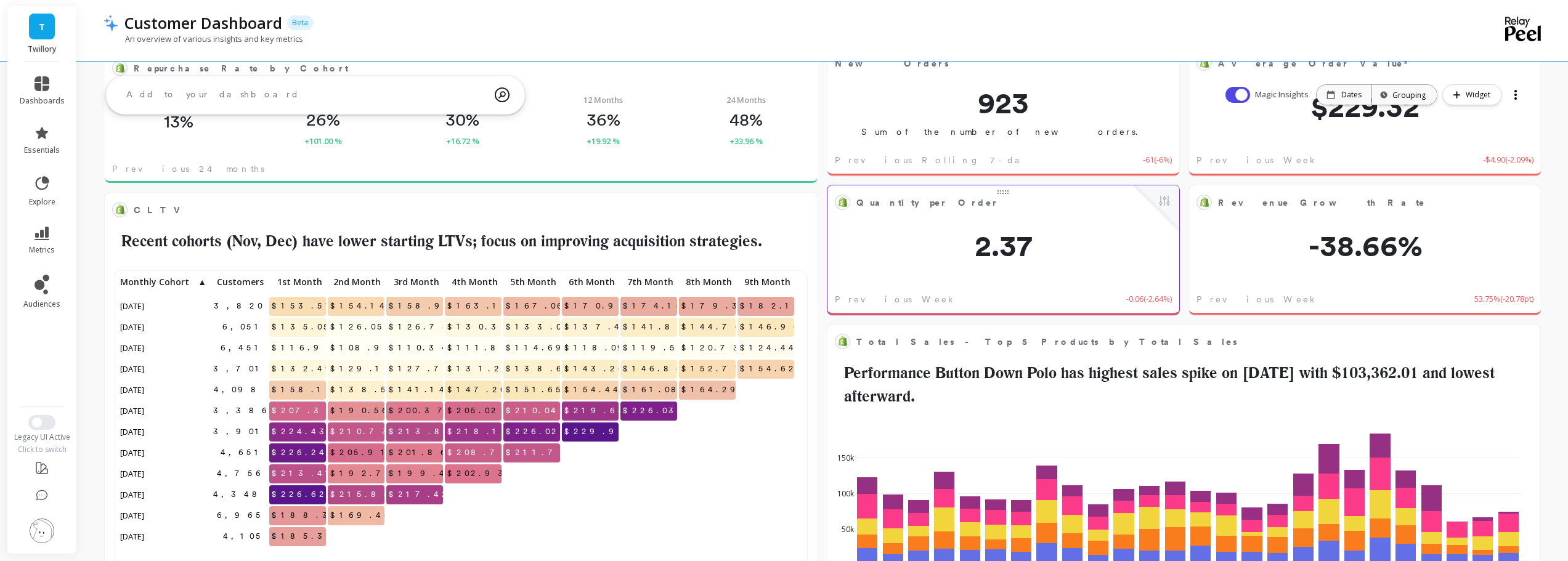
scroll to position [0, 0]
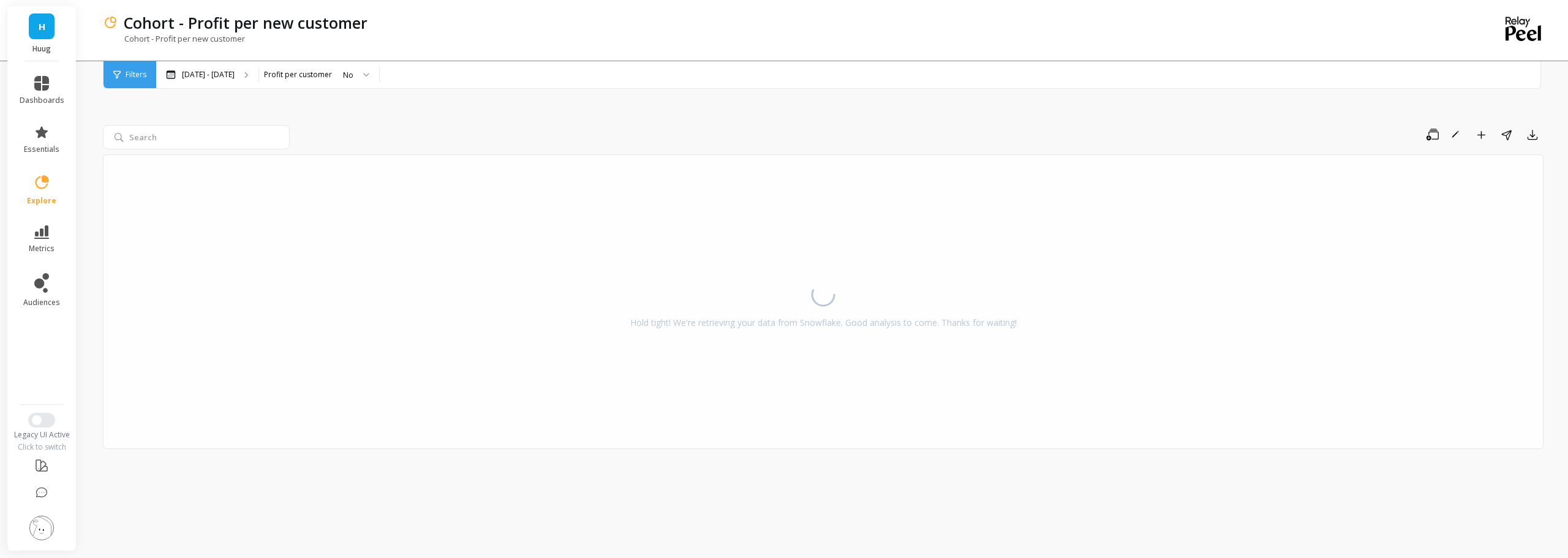
click at [1108, 122] on div "Save Rename Add to Dashboard Share Export Hold tight! We're retrieving your dat…" at bounding box center [823, 303] width 1440 height 479
